Goal: Communication & Community: Connect with others

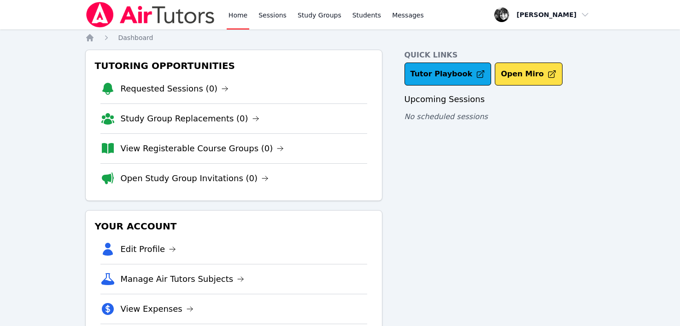
scroll to position [9, 0]
click at [269, 16] on link "Sessions" at bounding box center [272, 14] width 32 height 29
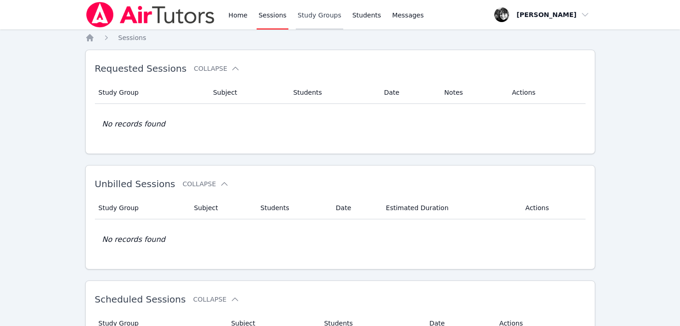
click at [308, 14] on link "Study Groups" at bounding box center [319, 14] width 47 height 29
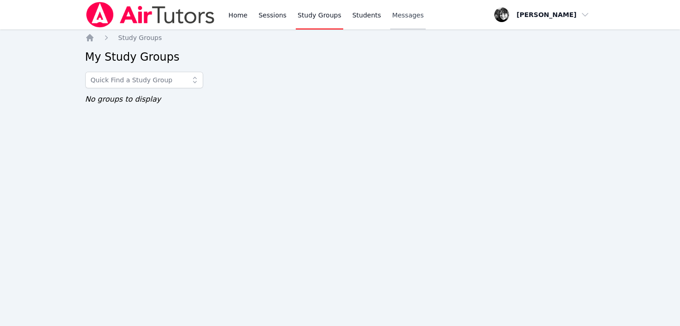
click at [401, 14] on span "Messages" at bounding box center [408, 15] width 32 height 9
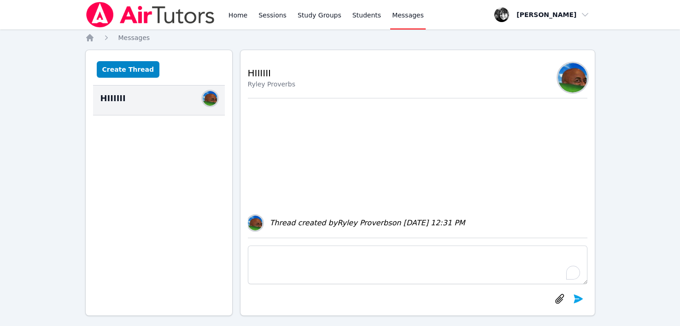
scroll to position [8, 0]
click at [230, 17] on link "Home" at bounding box center [238, 14] width 23 height 29
